Goal: Task Accomplishment & Management: Manage account settings

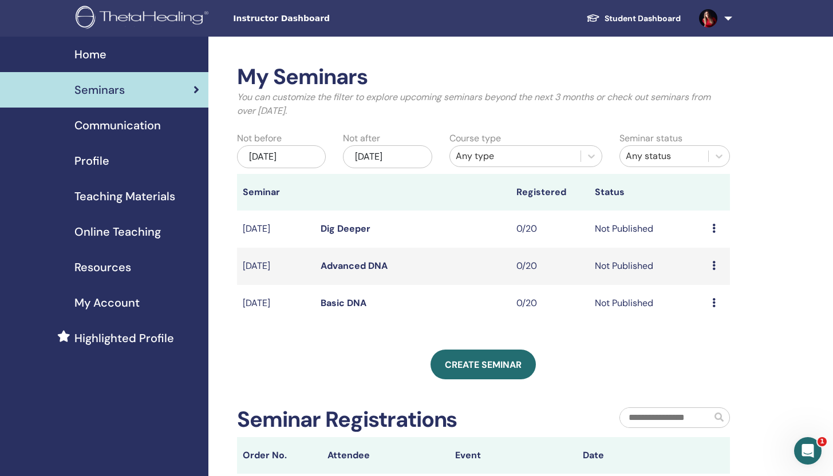
click at [614, 306] on td "Not Published" at bounding box center [647, 303] width 117 height 37
click at [715, 301] on icon at bounding box center [713, 302] width 3 height 9
click at [714, 343] on link "Attendees" at bounding box center [711, 345] width 44 height 12
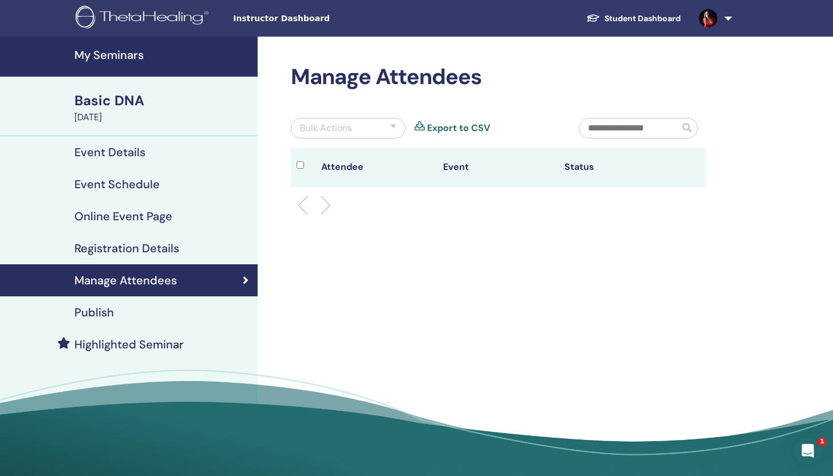
click at [378, 169] on th "Attendee" at bounding box center [376, 168] width 122 height 40
click at [167, 276] on h4 "Manage Attendees" at bounding box center [125, 281] width 102 height 14
click at [168, 247] on h4 "Registration Details" at bounding box center [126, 249] width 105 height 14
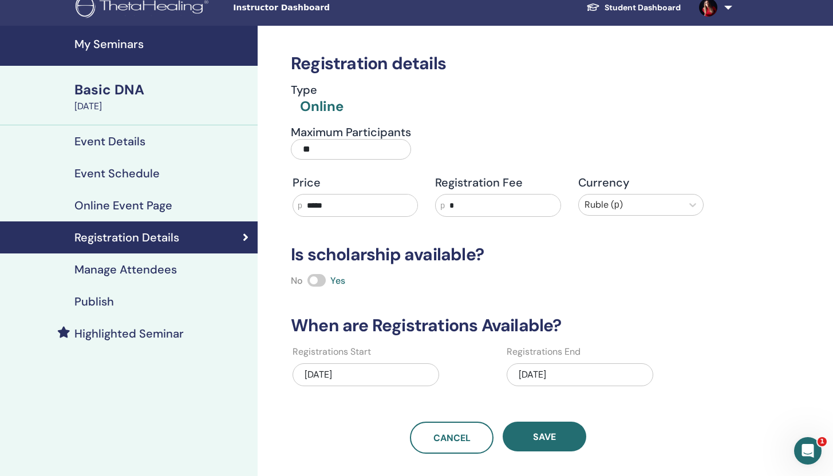
scroll to position [11, 0]
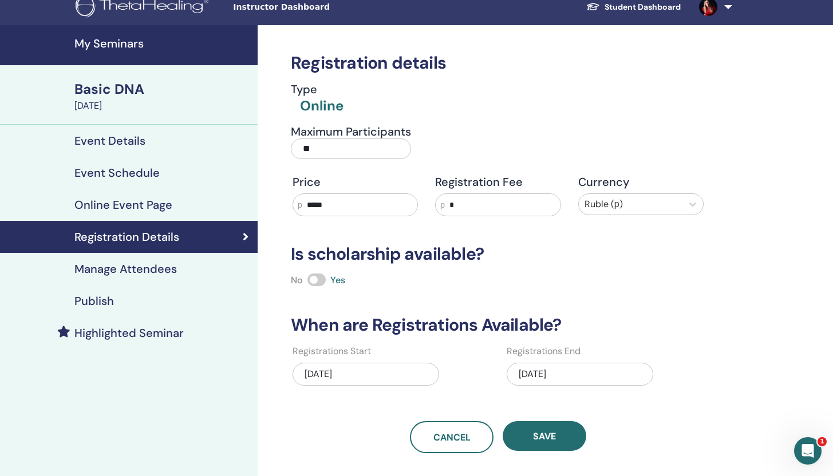
click at [123, 181] on link "Event Schedule" at bounding box center [129, 173] width 258 height 32
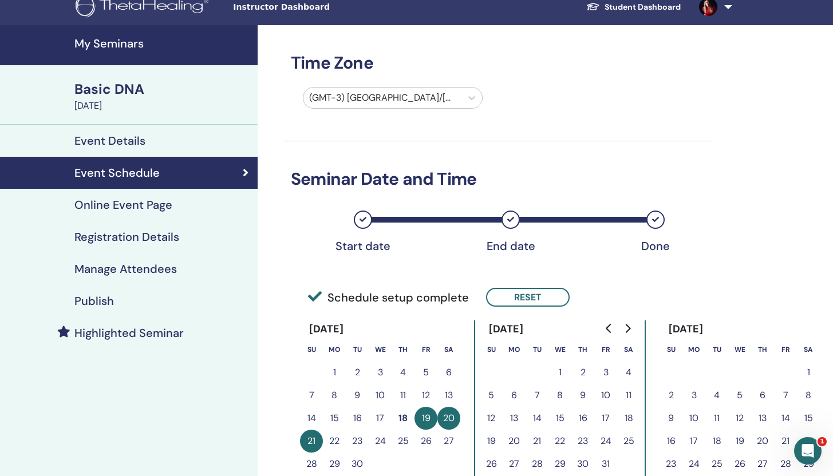
click at [128, 208] on h4 "Online Event Page" at bounding box center [123, 205] width 98 height 14
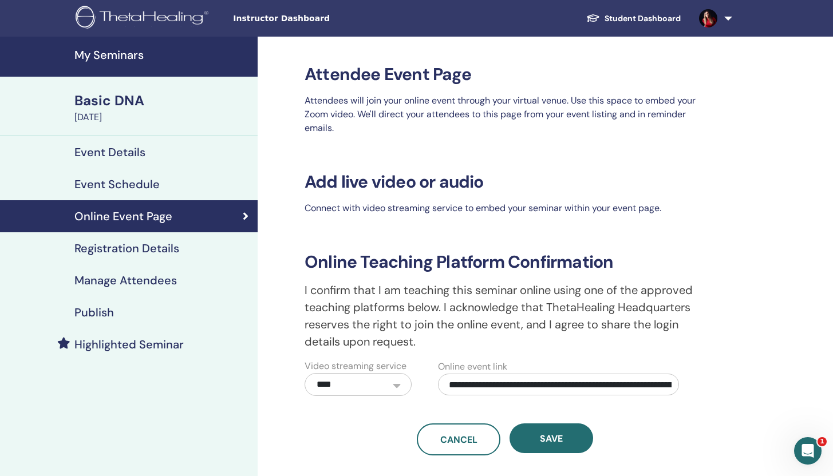
click at [147, 146] on div "Event Details" at bounding box center [128, 152] width 239 height 14
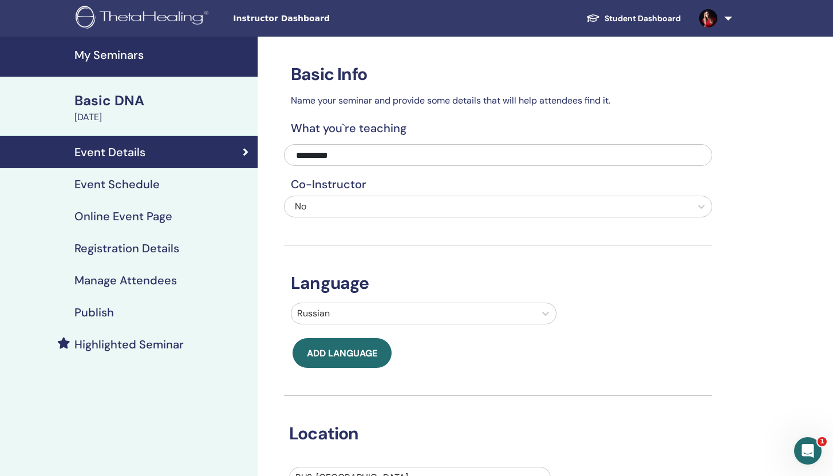
click at [116, 307] on div "Publish" at bounding box center [128, 313] width 239 height 14
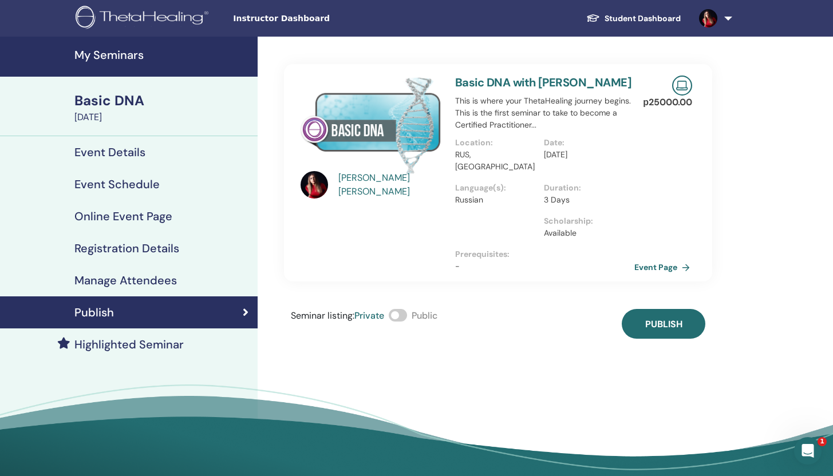
click at [661, 259] on link "Event Page" at bounding box center [664, 267] width 60 height 17
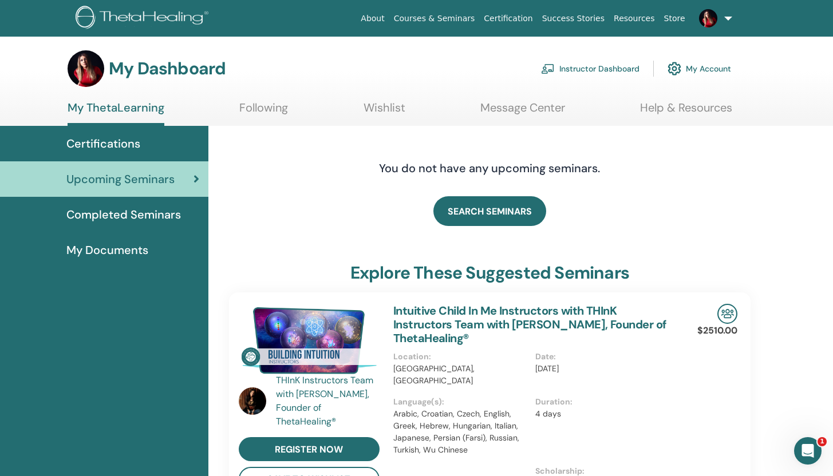
click at [594, 69] on link "Instructor Dashboard" at bounding box center [590, 68] width 98 height 25
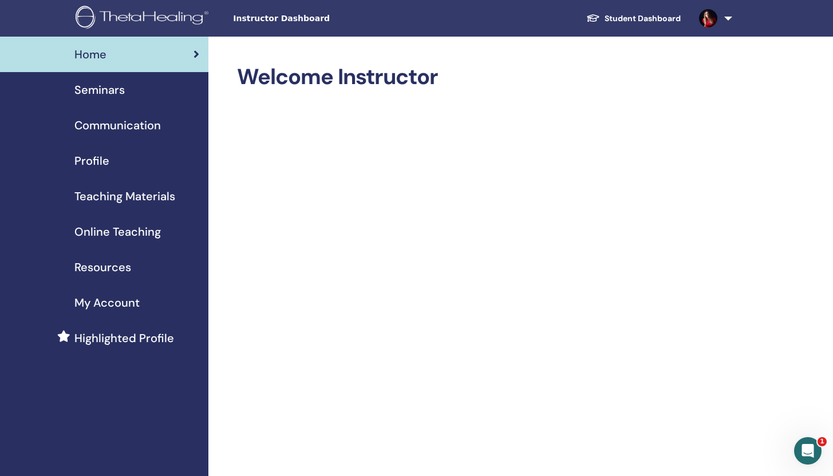
click at [125, 90] on div "Seminars" at bounding box center [104, 89] width 190 height 17
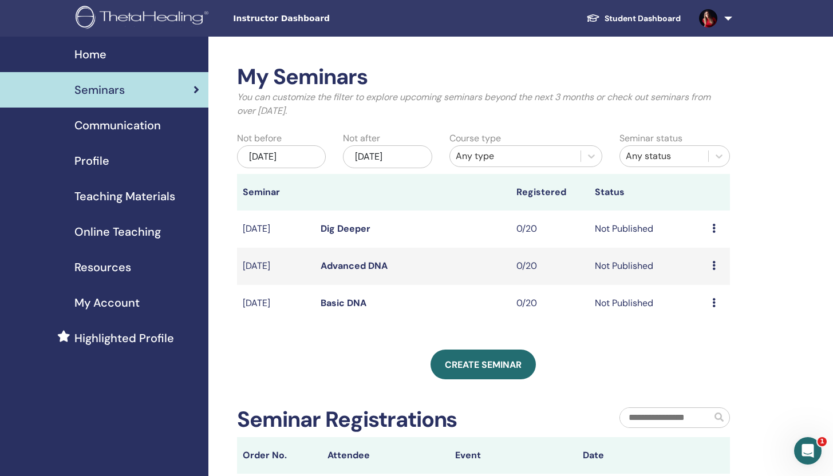
click at [638, 303] on td "Not Published" at bounding box center [647, 303] width 117 height 37
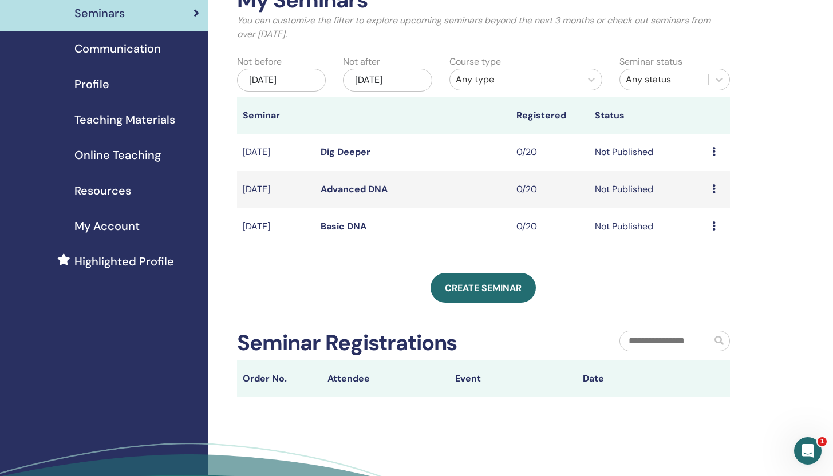
scroll to position [77, 0]
click at [288, 226] on td "Sep/19, 2025" at bounding box center [276, 226] width 78 height 37
click at [717, 225] on div "Preview Edit Attendees Cancel" at bounding box center [718, 226] width 12 height 14
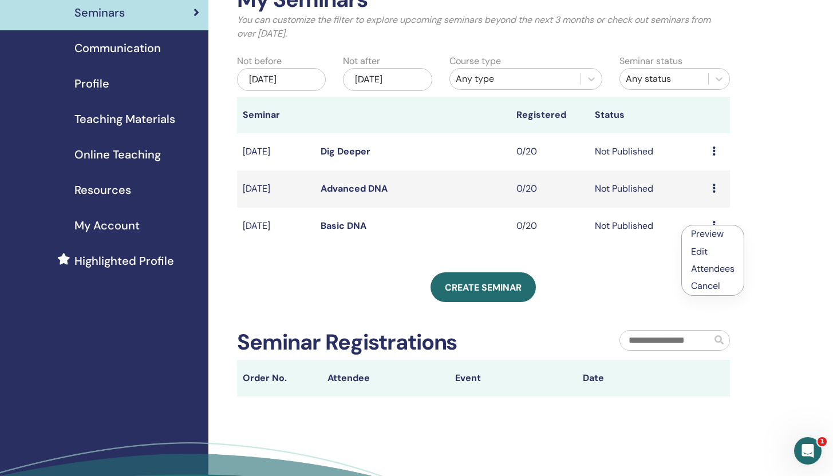
click at [716, 236] on link "Preview" at bounding box center [707, 234] width 33 height 12
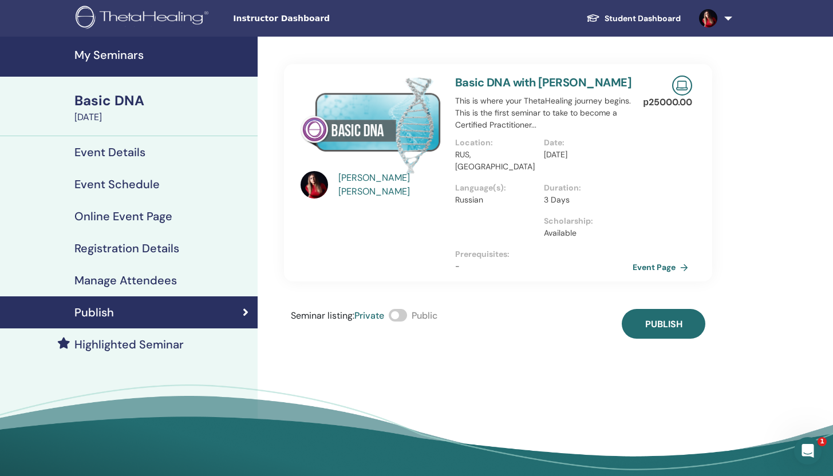
click at [659, 114] on div "р 25000.00 Event Page" at bounding box center [678, 173] width 42 height 218
click at [647, 259] on link "Event Page" at bounding box center [664, 267] width 60 height 17
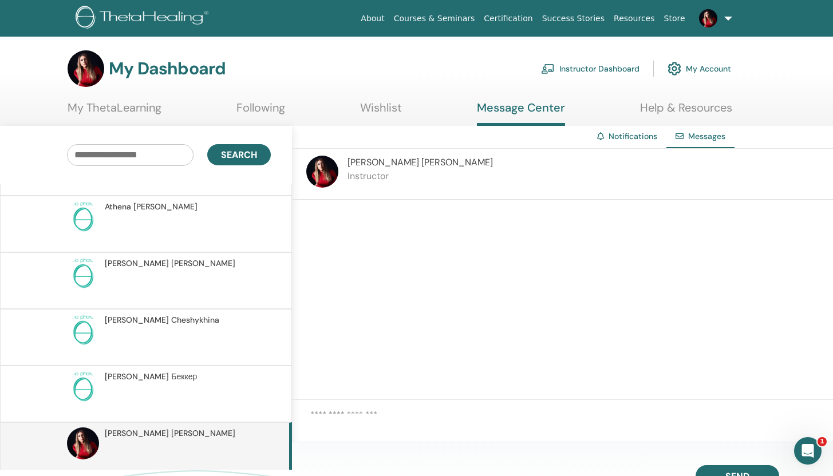
scroll to position [905, 0]
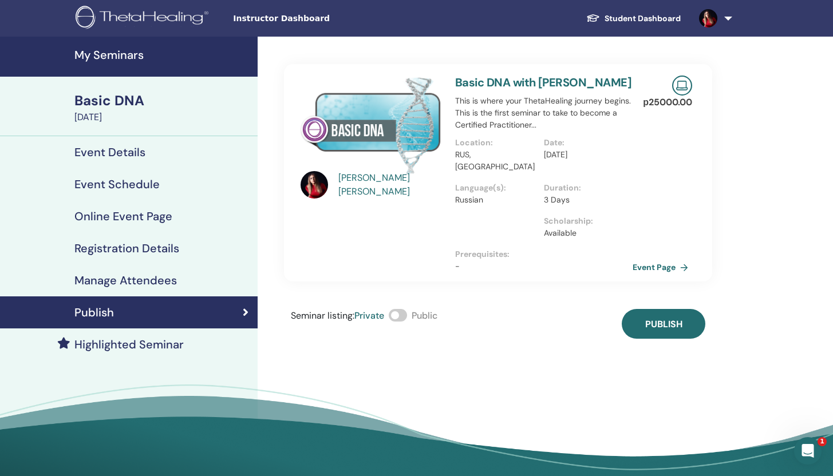
click at [101, 313] on h4 "Publish" at bounding box center [94, 313] width 40 height 14
click at [646, 259] on link "Event Page" at bounding box center [664, 267] width 60 height 17
click at [127, 248] on h4 "Registration Details" at bounding box center [126, 249] width 105 height 14
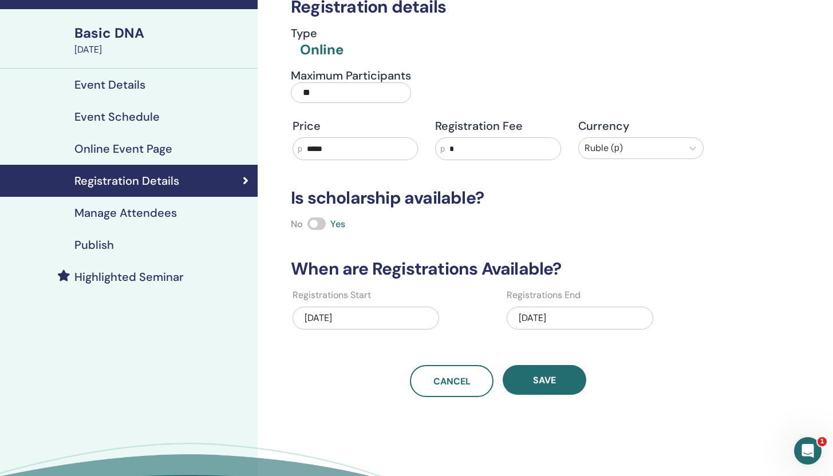
scroll to position [71, 0]
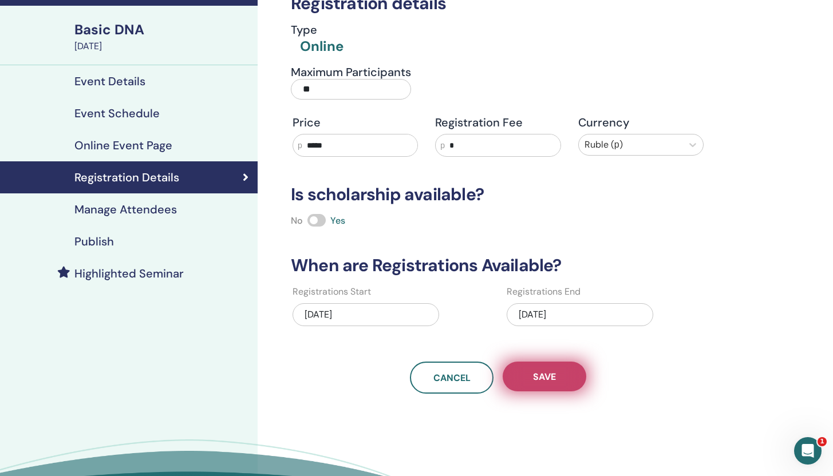
click at [554, 367] on button "Save" at bounding box center [545, 377] width 84 height 30
click at [552, 375] on span "Save" at bounding box center [544, 377] width 23 height 12
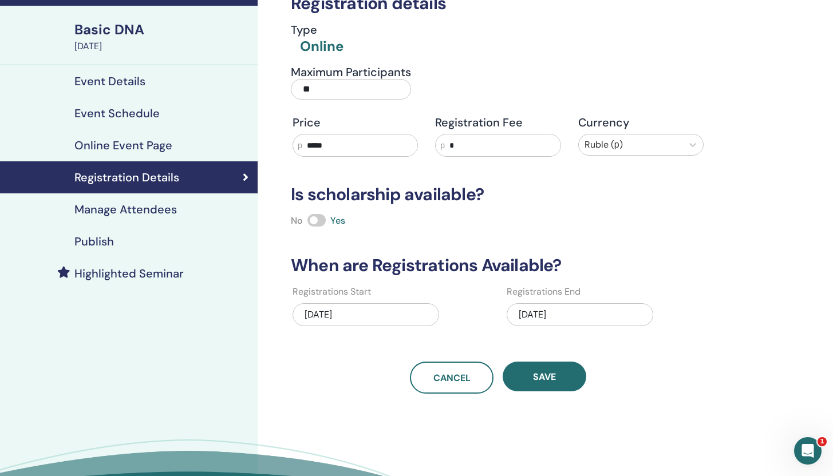
click at [576, 316] on div "09/23/2025" at bounding box center [580, 314] width 147 height 23
click at [690, 266] on h3 "When are Registrations Available?" at bounding box center [498, 265] width 428 height 21
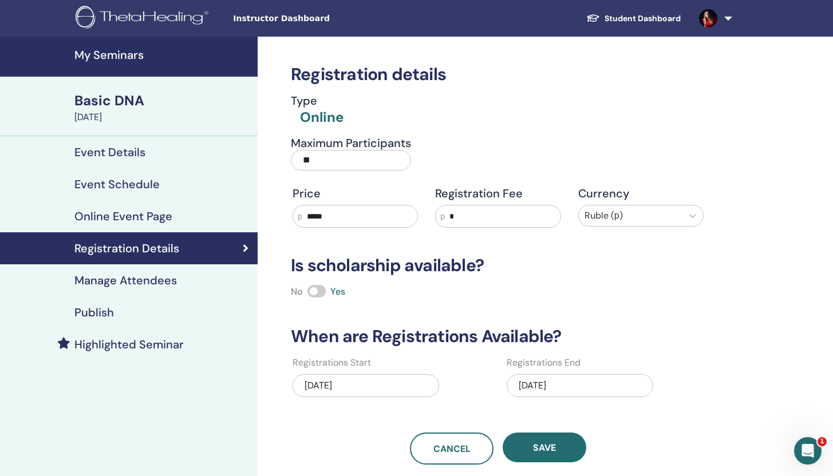
click at [100, 310] on h4 "Publish" at bounding box center [94, 313] width 40 height 14
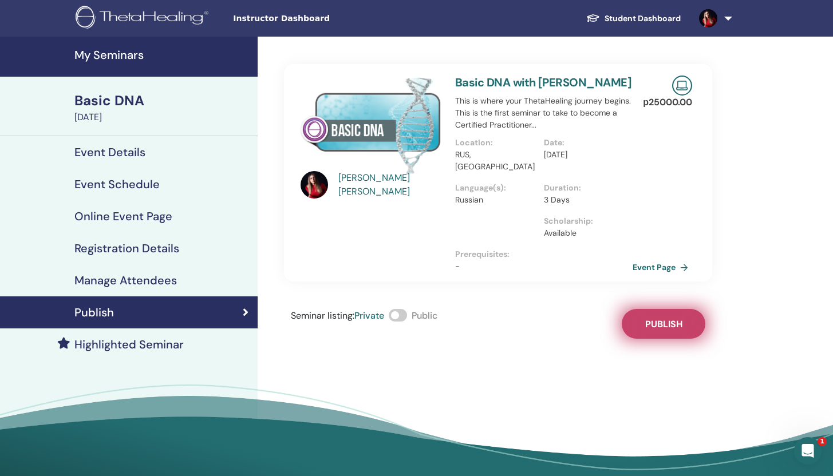
click at [658, 309] on button "Publish" at bounding box center [664, 324] width 84 height 30
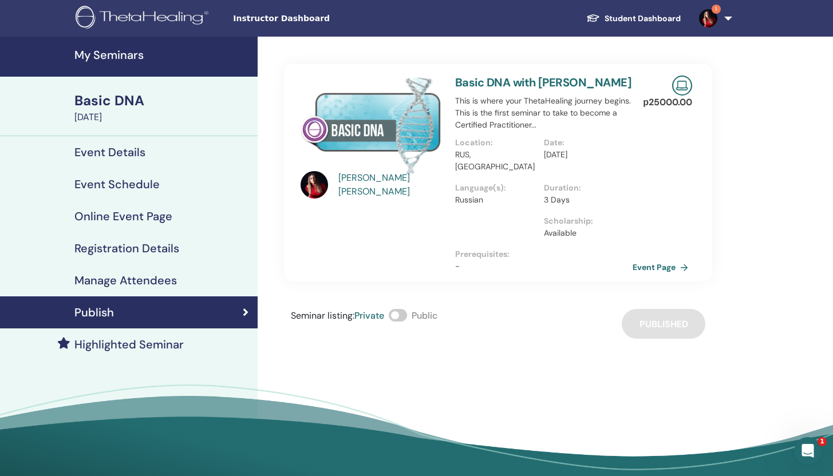
click at [565, 81] on link "Basic DNA with [PERSON_NAME]" at bounding box center [543, 82] width 176 height 15
click at [670, 260] on link "Event Page" at bounding box center [664, 267] width 60 height 17
